Goal: Information Seeking & Learning: Learn about a topic

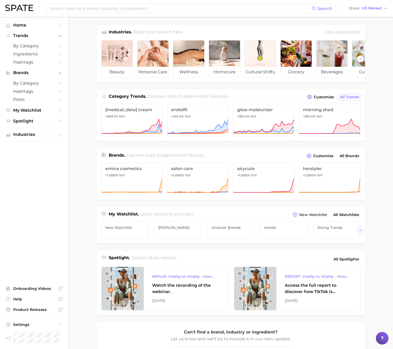
click at [356, 100] on link "All Trends" at bounding box center [350, 97] width 22 height 7
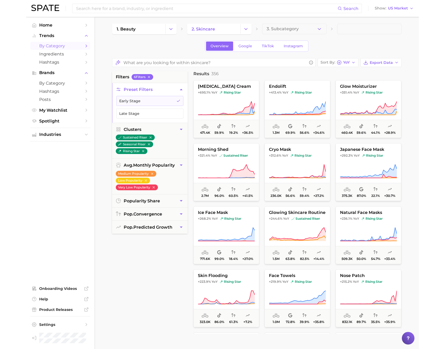
scroll to position [3, 0]
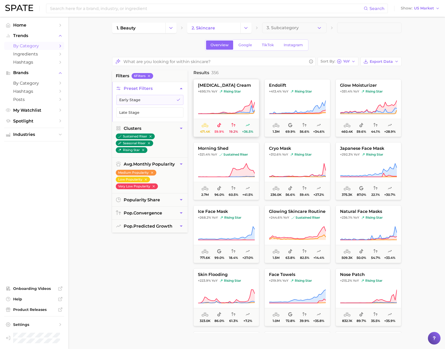
click at [230, 104] on icon at bounding box center [226, 107] width 57 height 15
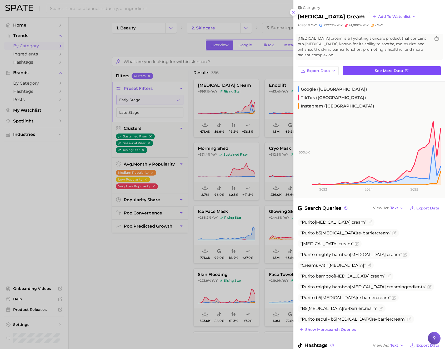
click at [375, 70] on span "See more data" at bounding box center [389, 71] width 28 height 4
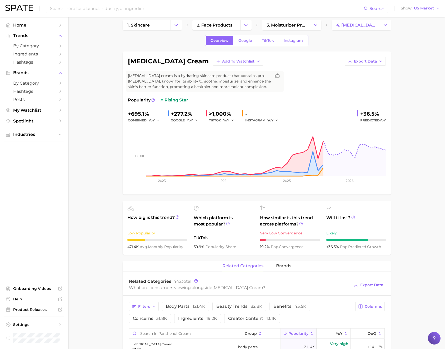
scroll to position [7, 0]
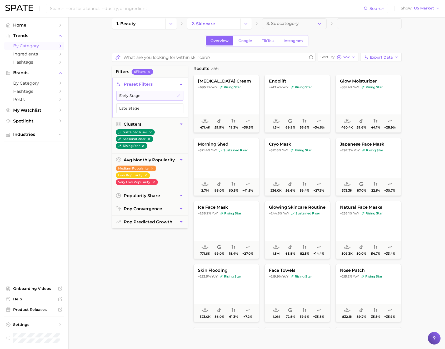
scroll to position [3, 0]
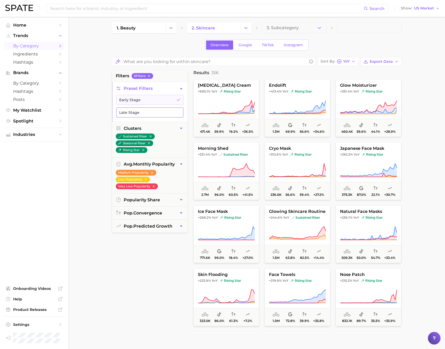
click at [147, 113] on button "Late Stage" at bounding box center [149, 113] width 67 height 10
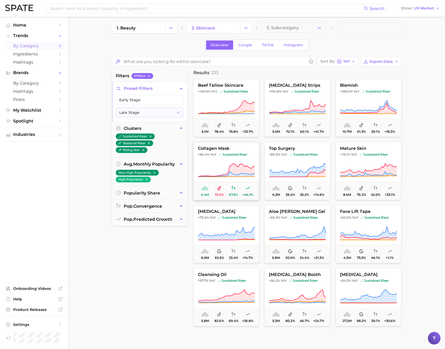
click at [247, 154] on span "sustained riser" at bounding box center [232, 155] width 29 height 4
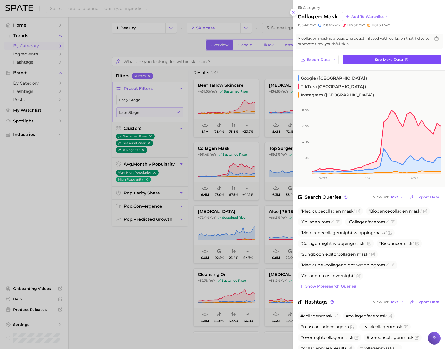
click at [386, 58] on span "See more data" at bounding box center [389, 60] width 28 height 4
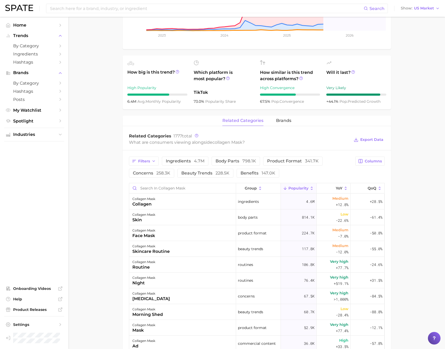
scroll to position [207, 0]
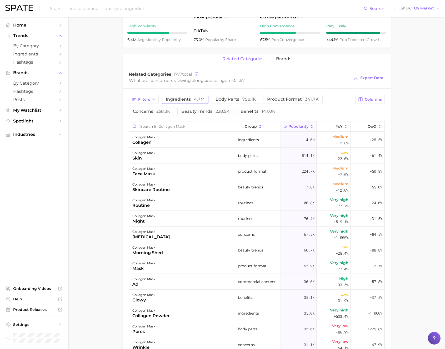
click at [187, 98] on span "ingredients 4.7m" at bounding box center [185, 99] width 39 height 4
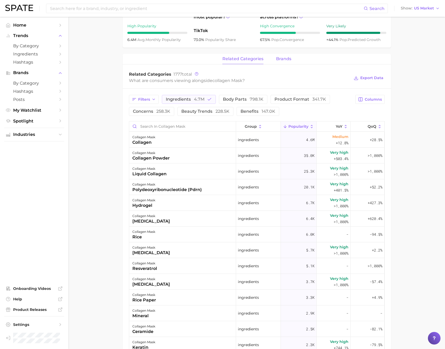
click at [284, 57] on span "brands" at bounding box center [283, 59] width 15 height 5
